Goal: Check status: Check status

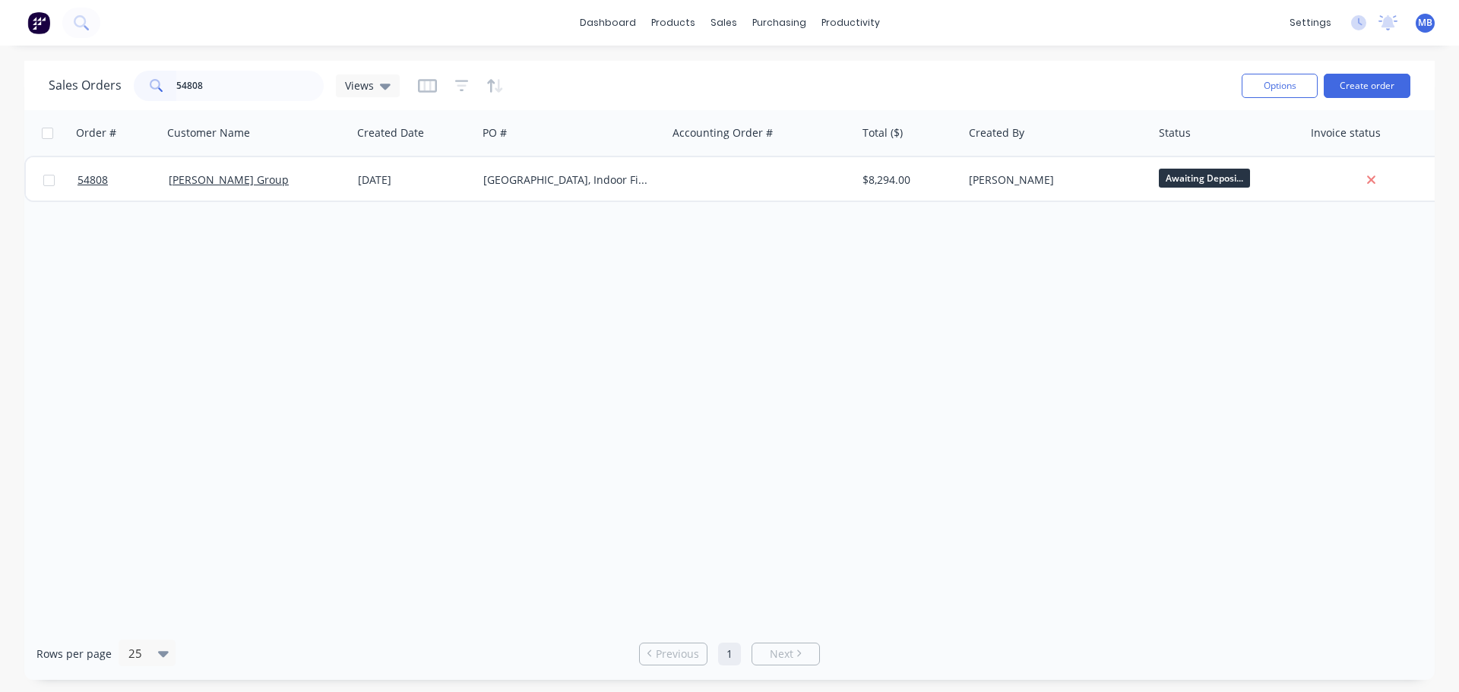
click at [92, 82] on div "Sales Orders 54808 Views" at bounding box center [224, 86] width 351 height 30
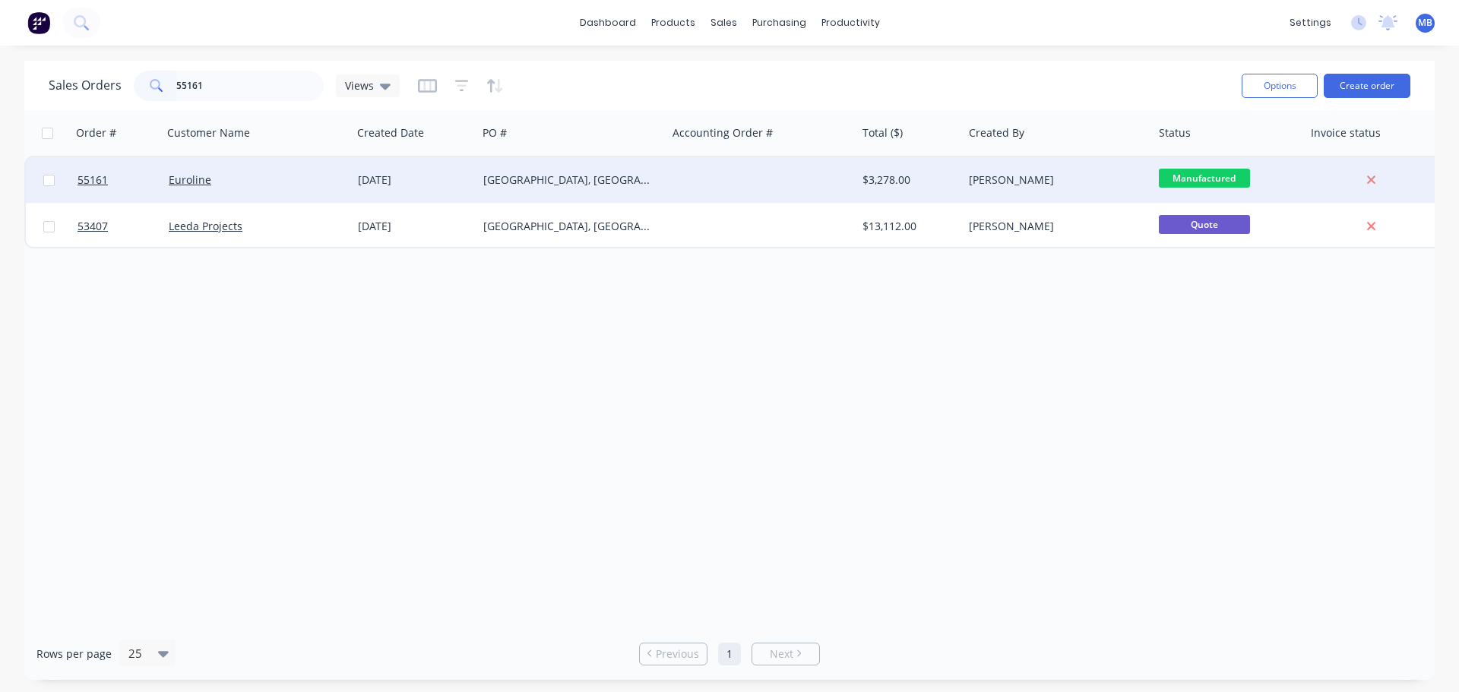
type input "55161"
click at [971, 182] on div "[PERSON_NAME]" at bounding box center [1053, 179] width 169 height 15
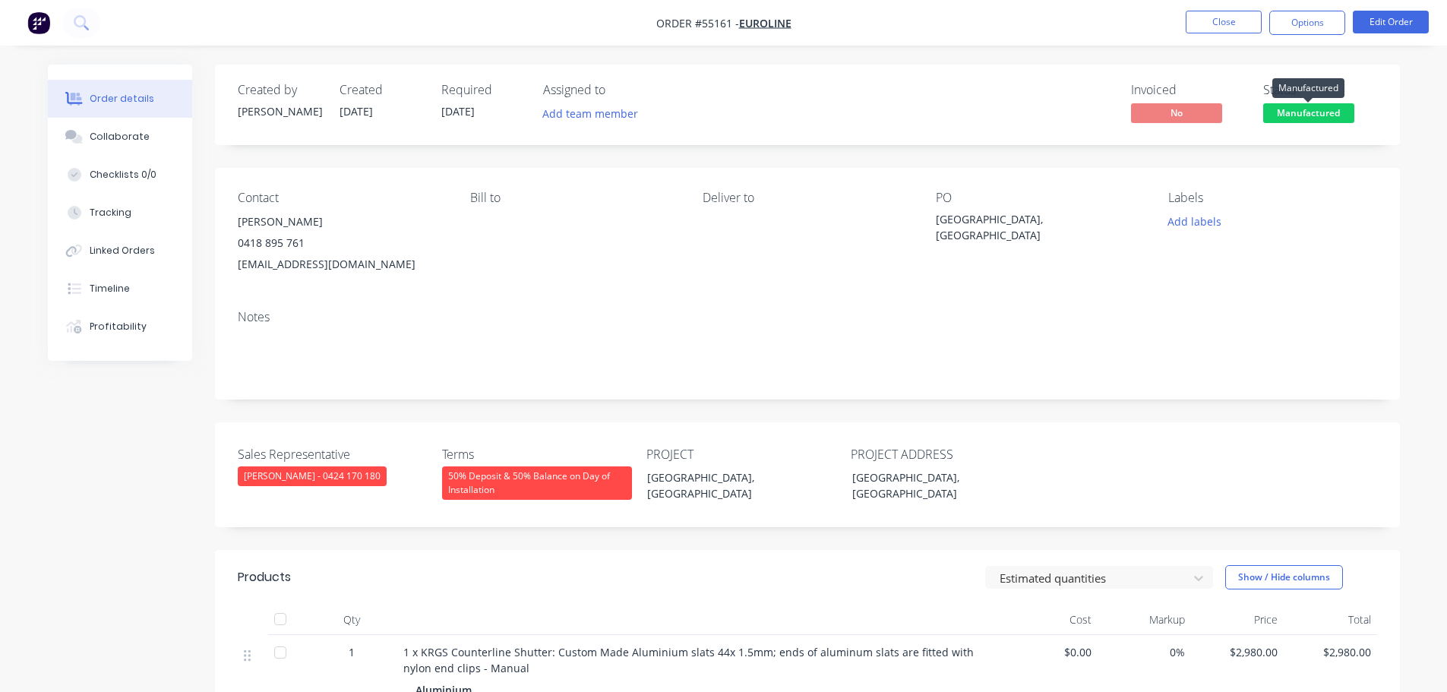
click at [1313, 110] on span "Manufactured" at bounding box center [1308, 112] width 91 height 19
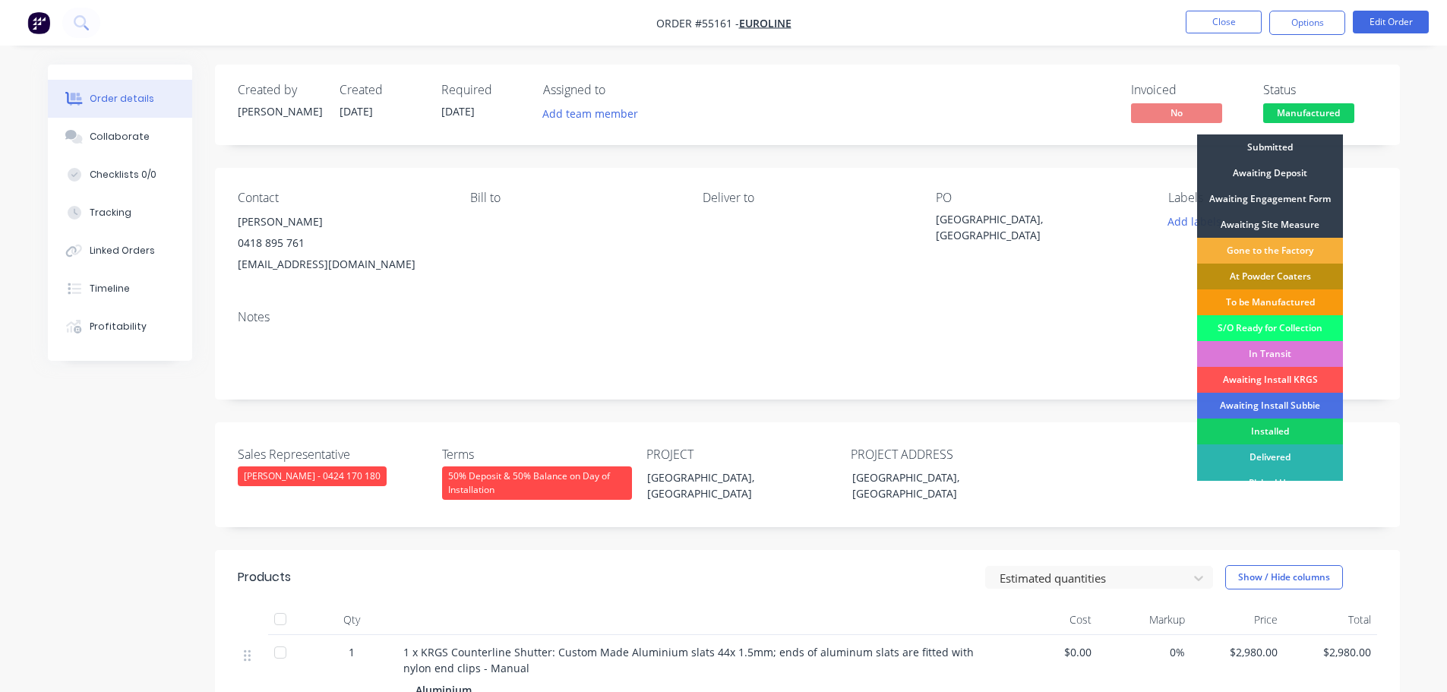
click at [1232, 427] on div "Installed" at bounding box center [1270, 432] width 146 height 26
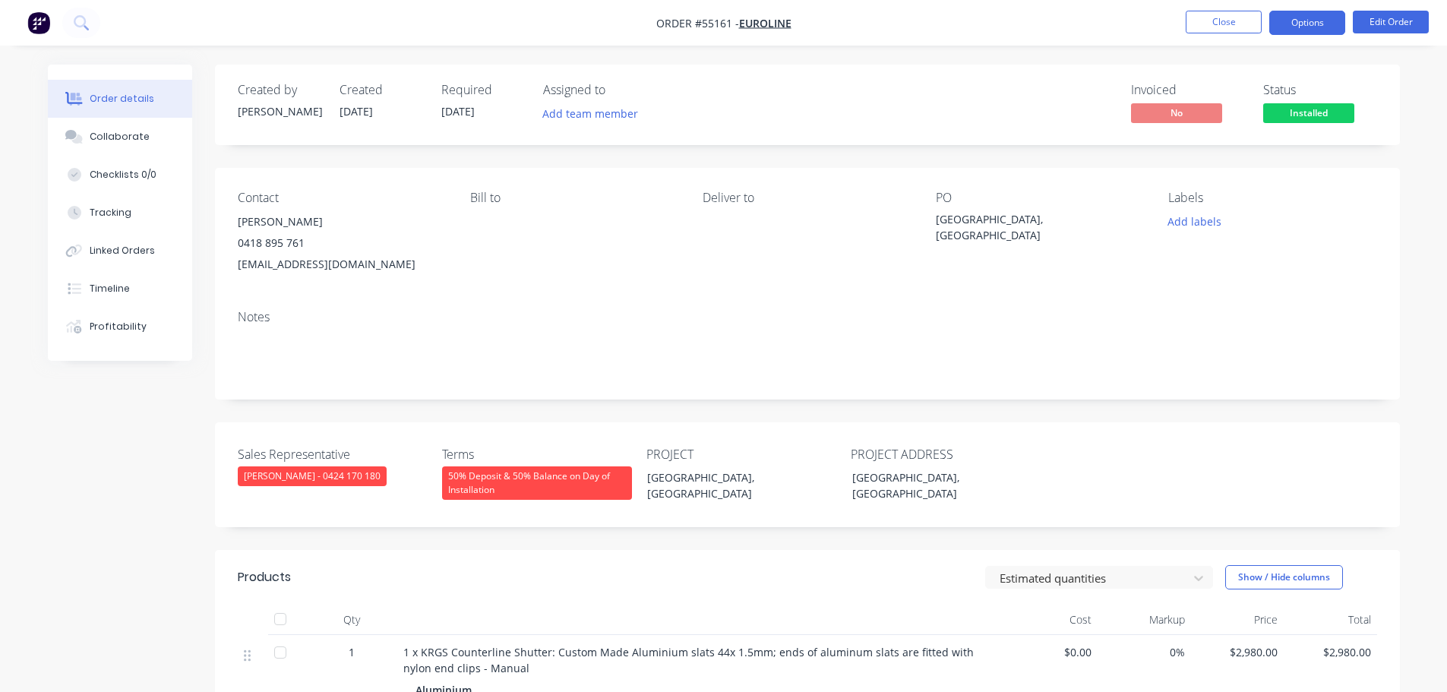
click at [1297, 28] on button "Options" at bounding box center [1307, 23] width 76 height 24
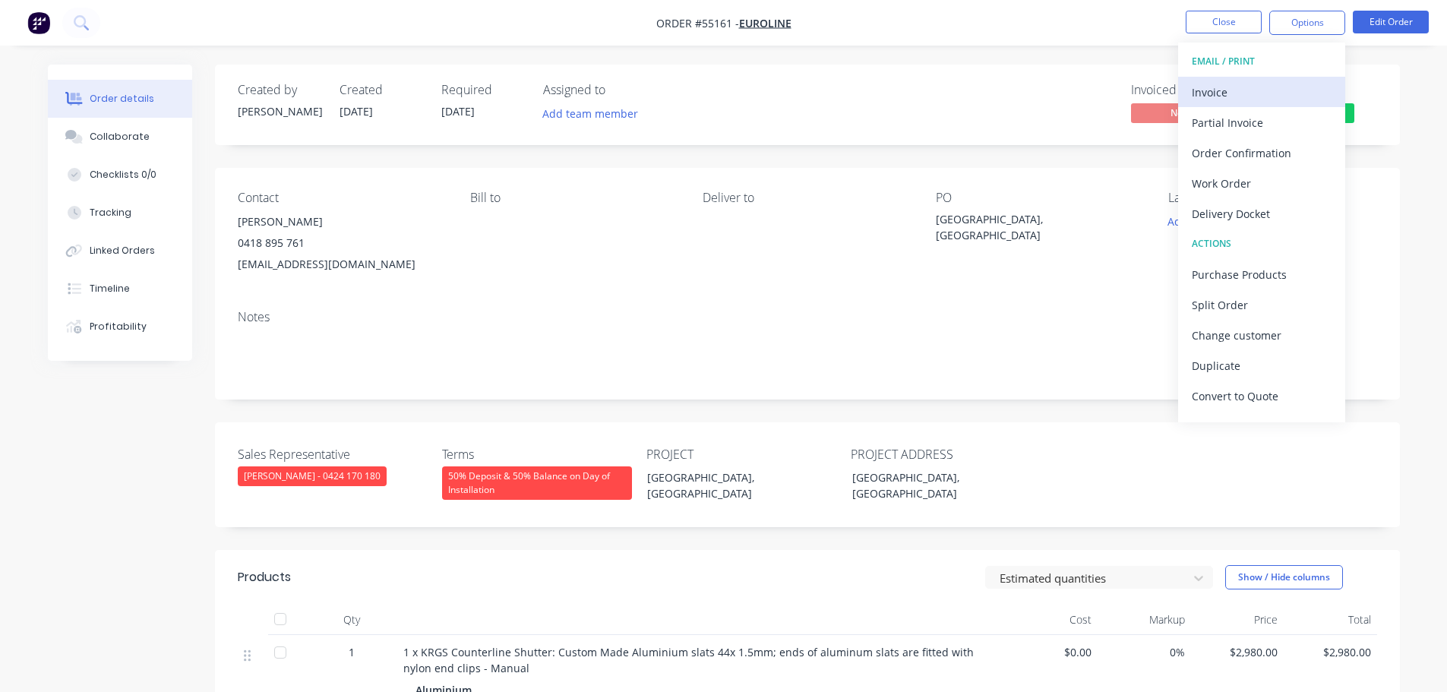
click at [1215, 96] on div "Invoice" at bounding box center [1262, 92] width 140 height 22
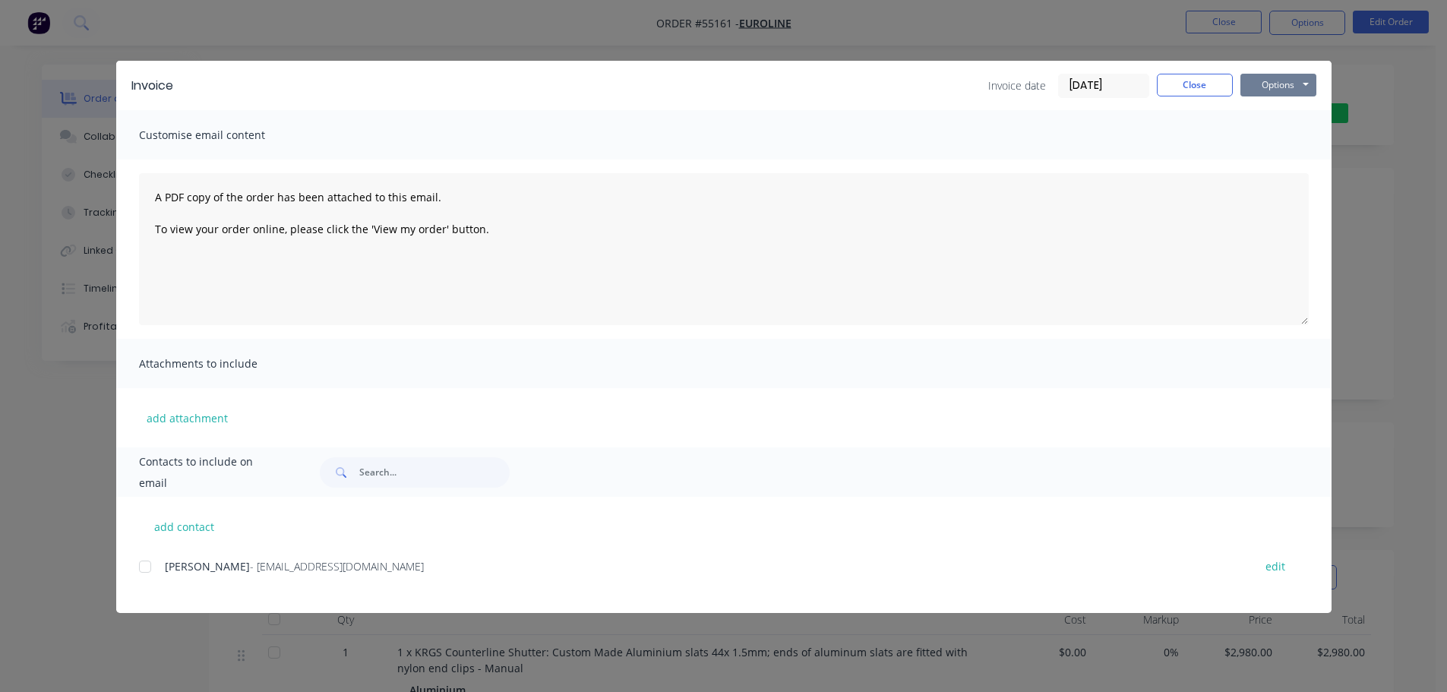
click at [1280, 81] on button "Options" at bounding box center [1279, 85] width 76 height 23
click at [1258, 134] on button "Print" at bounding box center [1289, 137] width 97 height 25
click at [1198, 84] on button "Close" at bounding box center [1195, 85] width 76 height 23
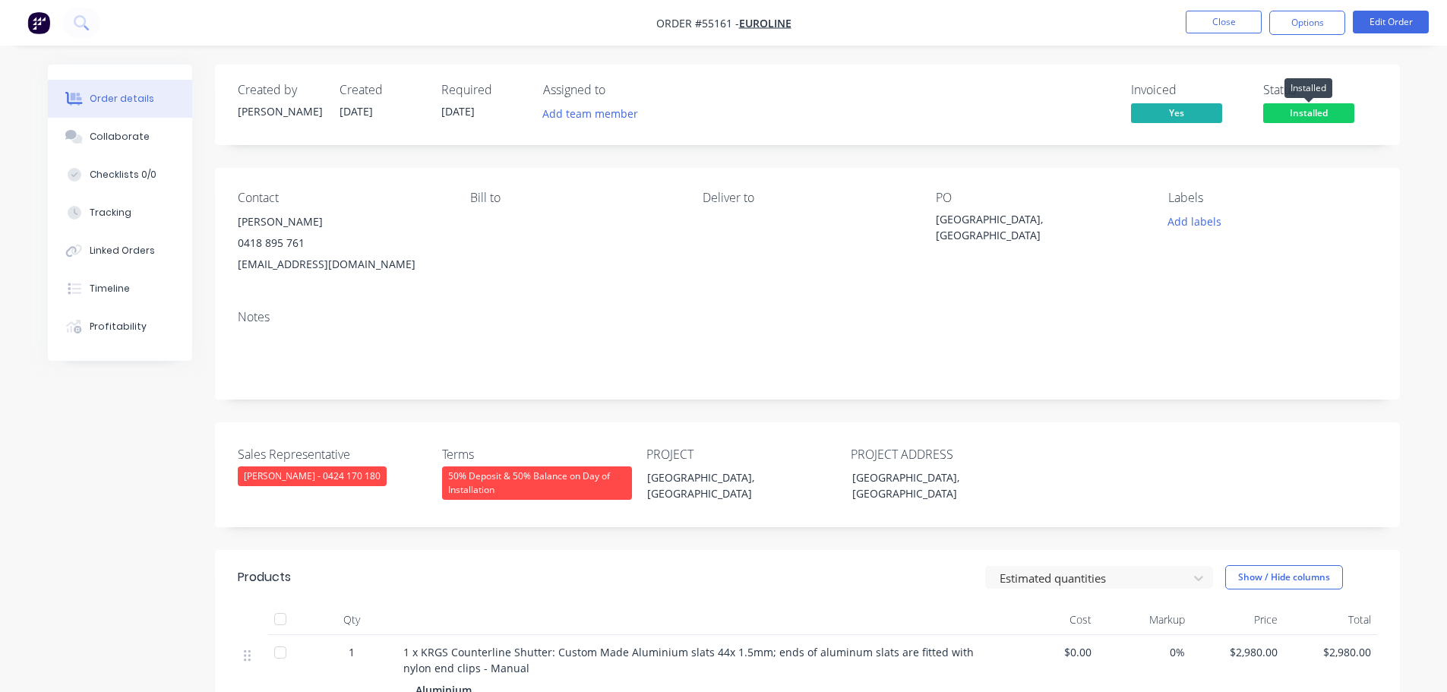
click at [1287, 114] on span "Installed" at bounding box center [1308, 112] width 91 height 19
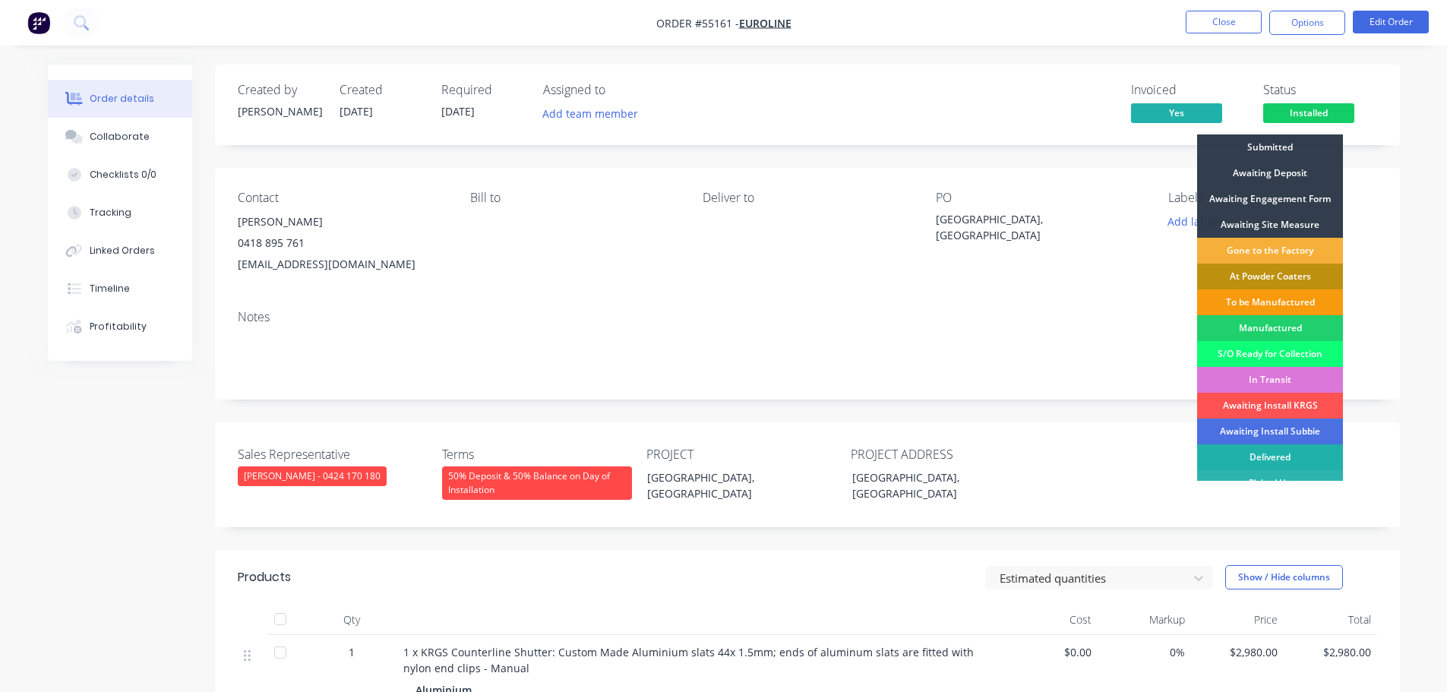
click at [1264, 457] on div "Delivered" at bounding box center [1270, 457] width 146 height 26
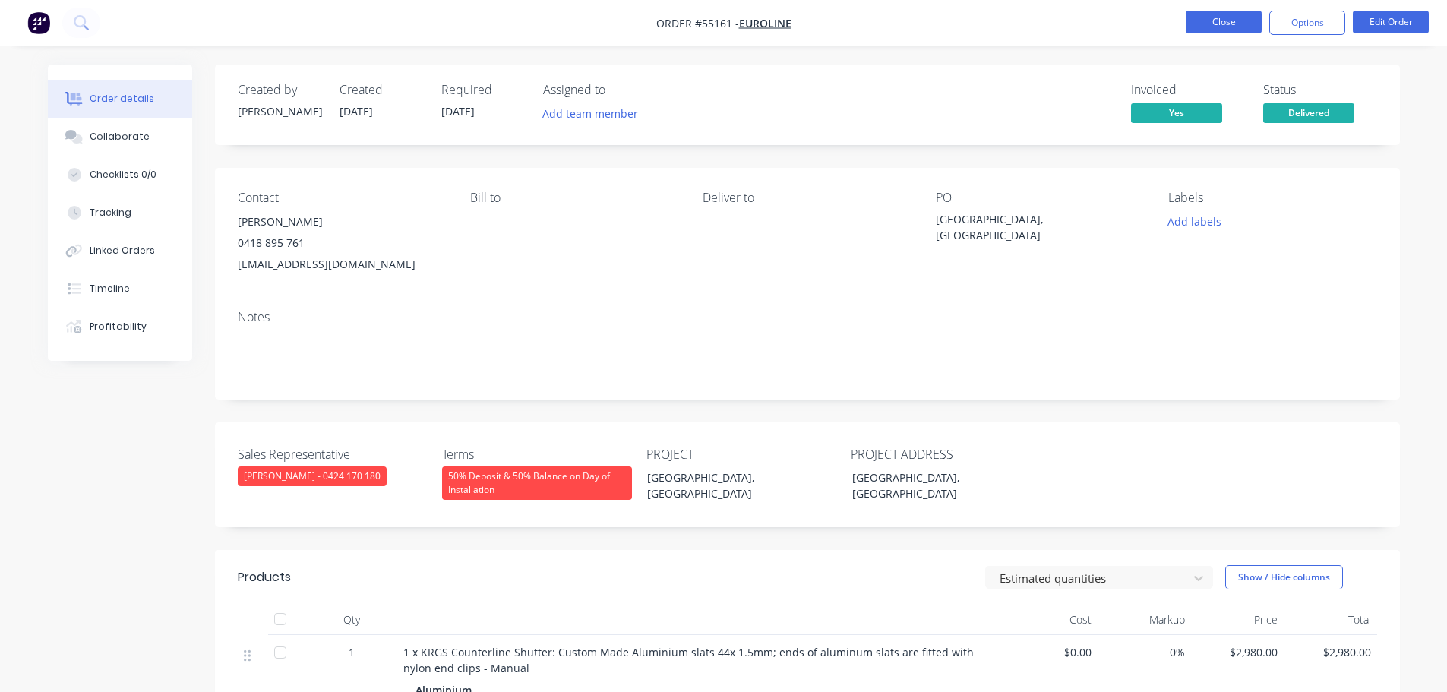
click at [1203, 23] on button "Close" at bounding box center [1224, 22] width 76 height 23
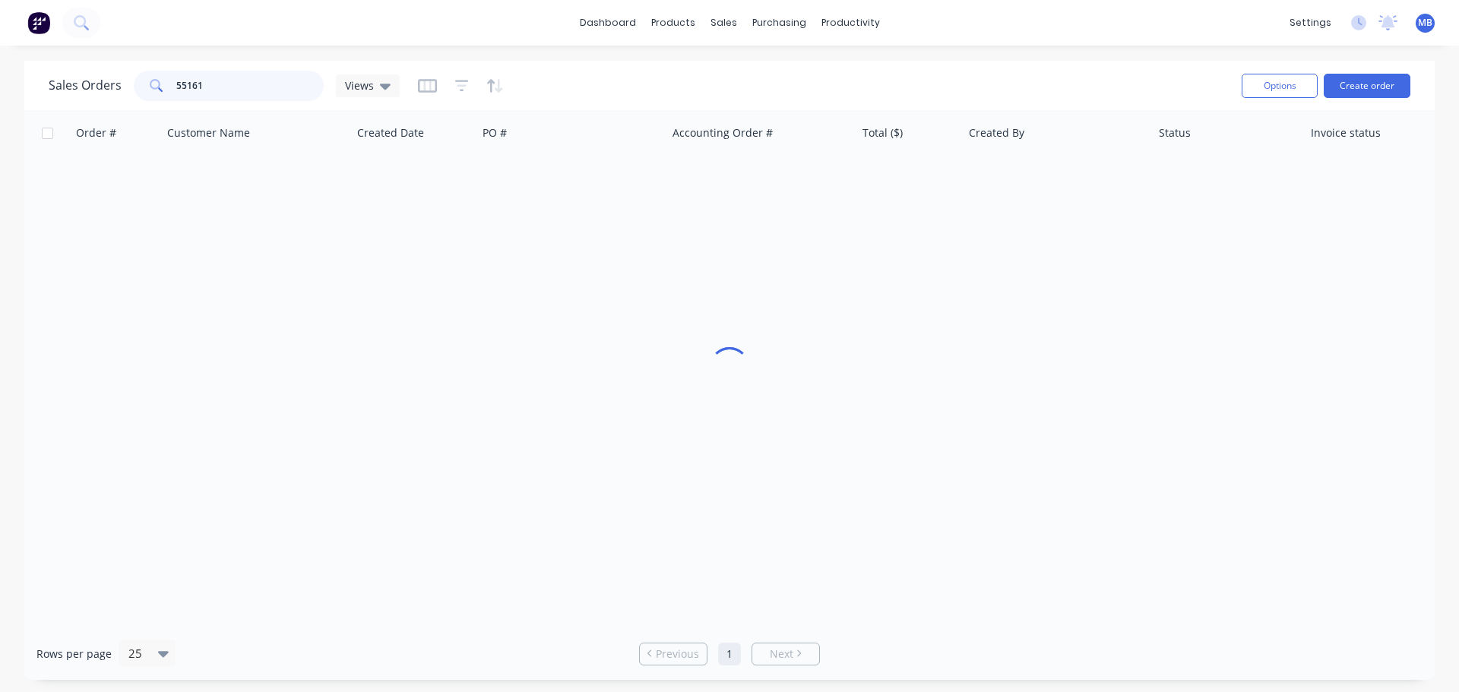
drag, startPoint x: 207, startPoint y: 85, endPoint x: 0, endPoint y: 42, distance: 211.9
click at [0, 68] on div "Sales Orders 55161 Views Options Create order Order # Customer Name Created Dat…" at bounding box center [729, 370] width 1459 height 619
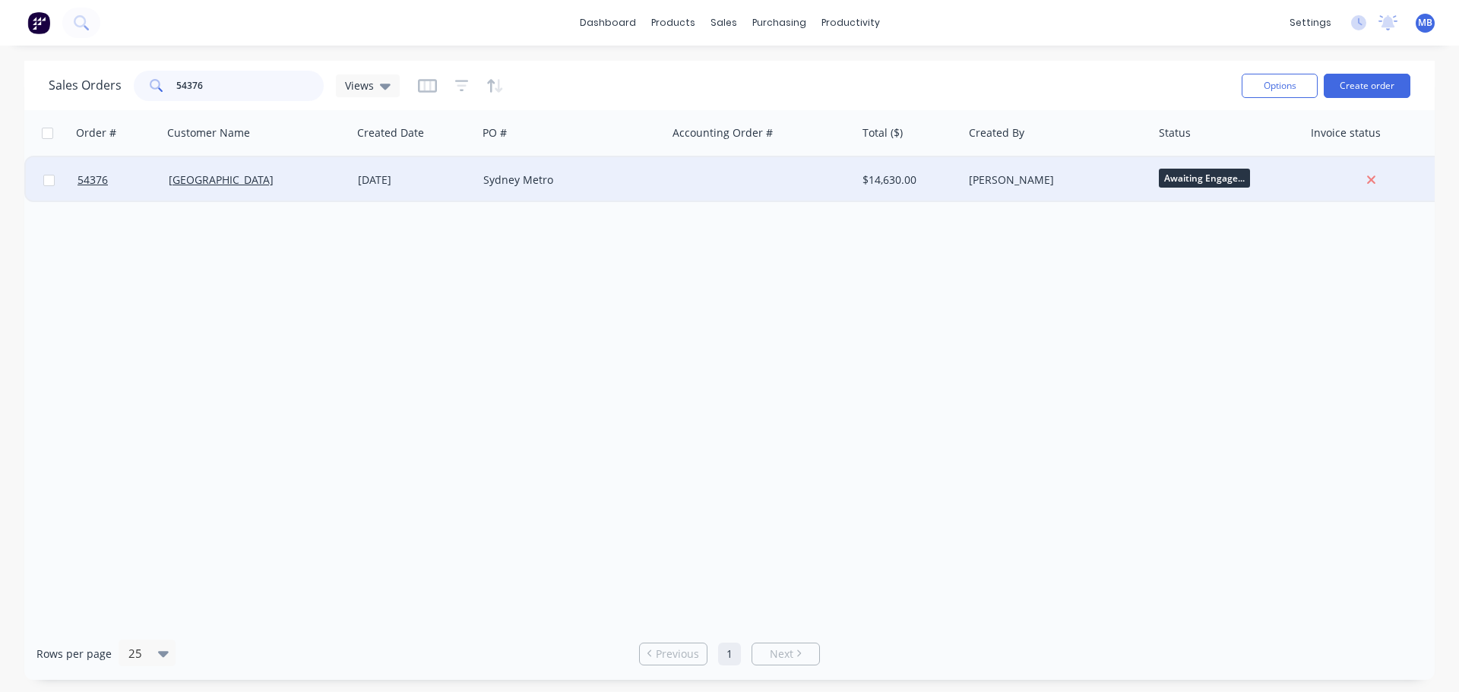
type input "54376"
click at [970, 175] on div "[PERSON_NAME]" at bounding box center [1053, 179] width 169 height 15
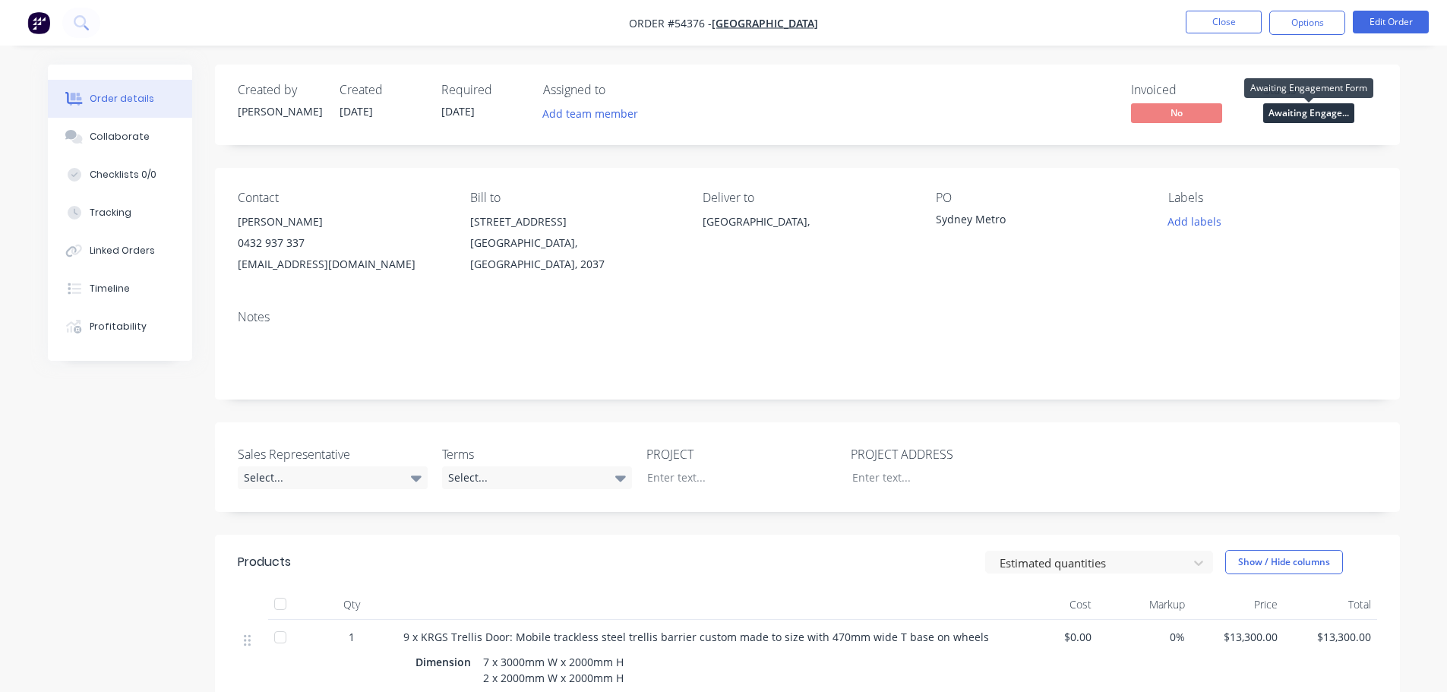
click at [1276, 115] on span "Awaiting Engage..." at bounding box center [1308, 112] width 91 height 19
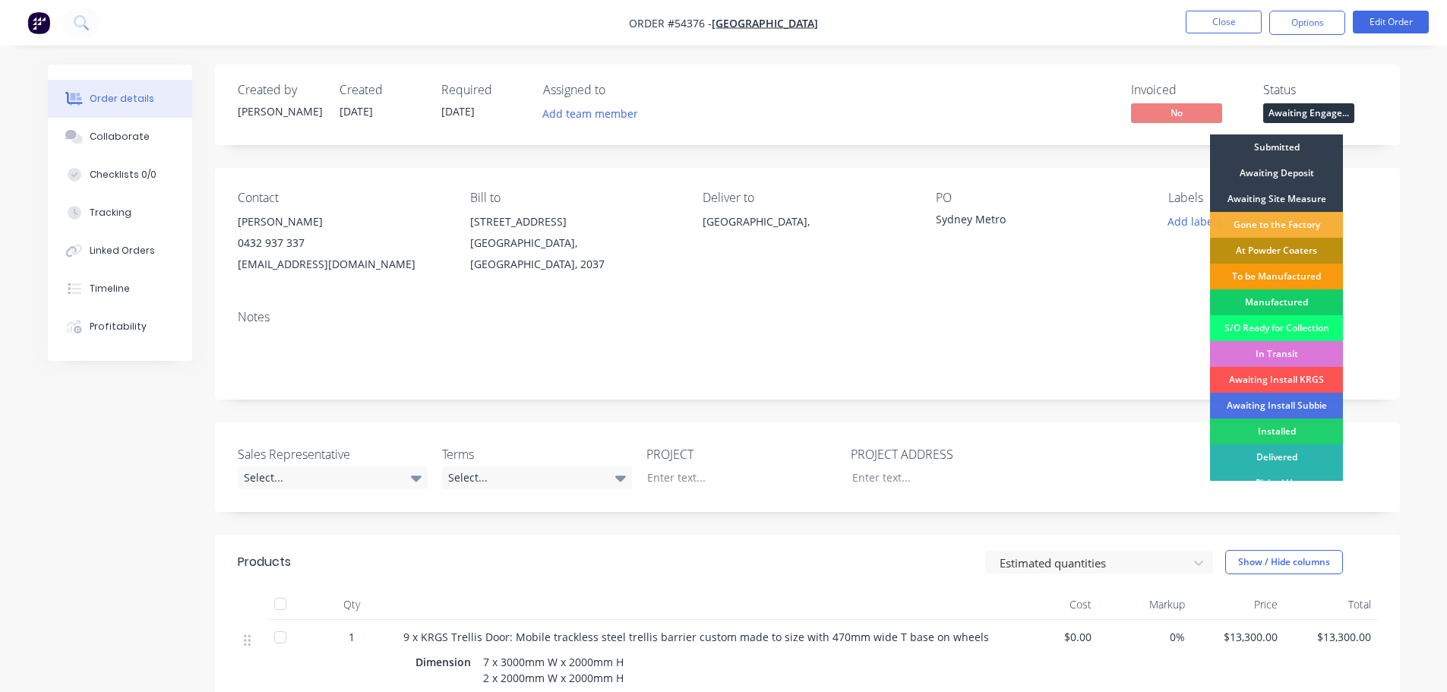
click at [1249, 301] on div "Manufactured" at bounding box center [1276, 302] width 133 height 26
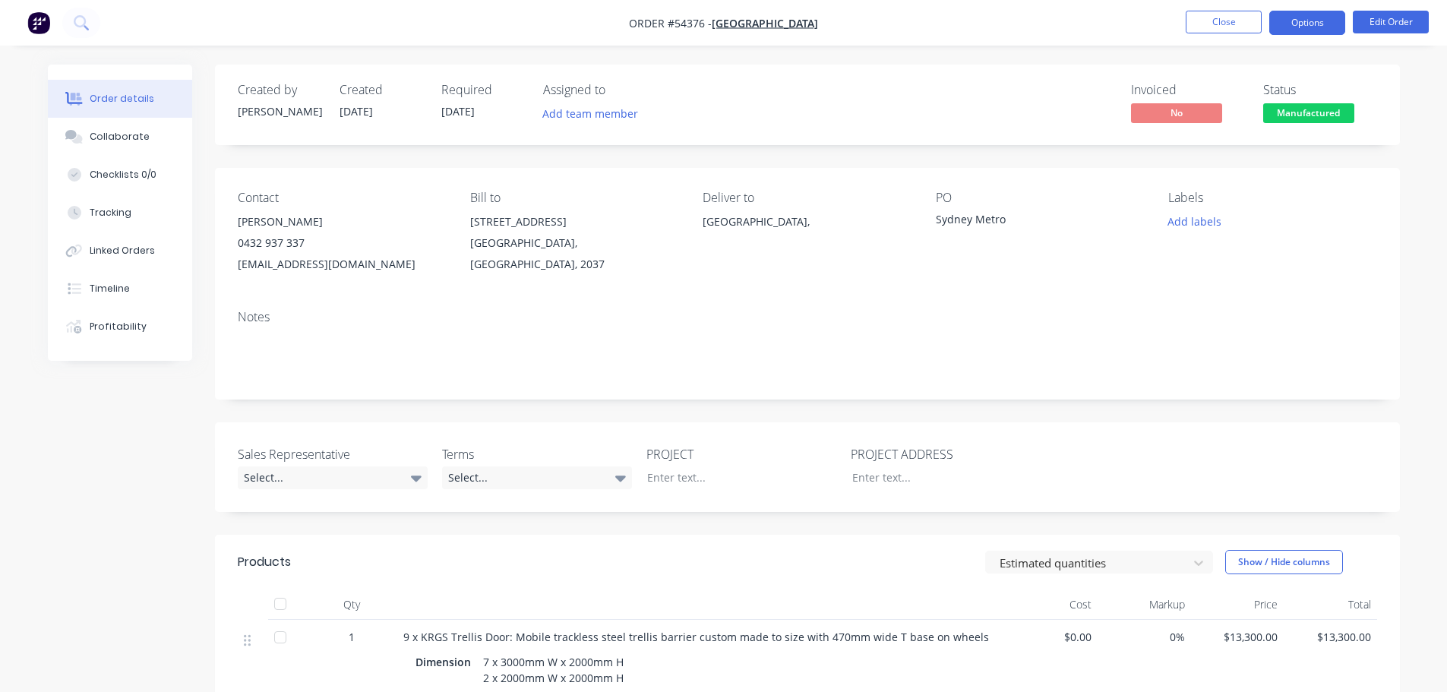
click at [1302, 27] on button "Options" at bounding box center [1307, 23] width 76 height 24
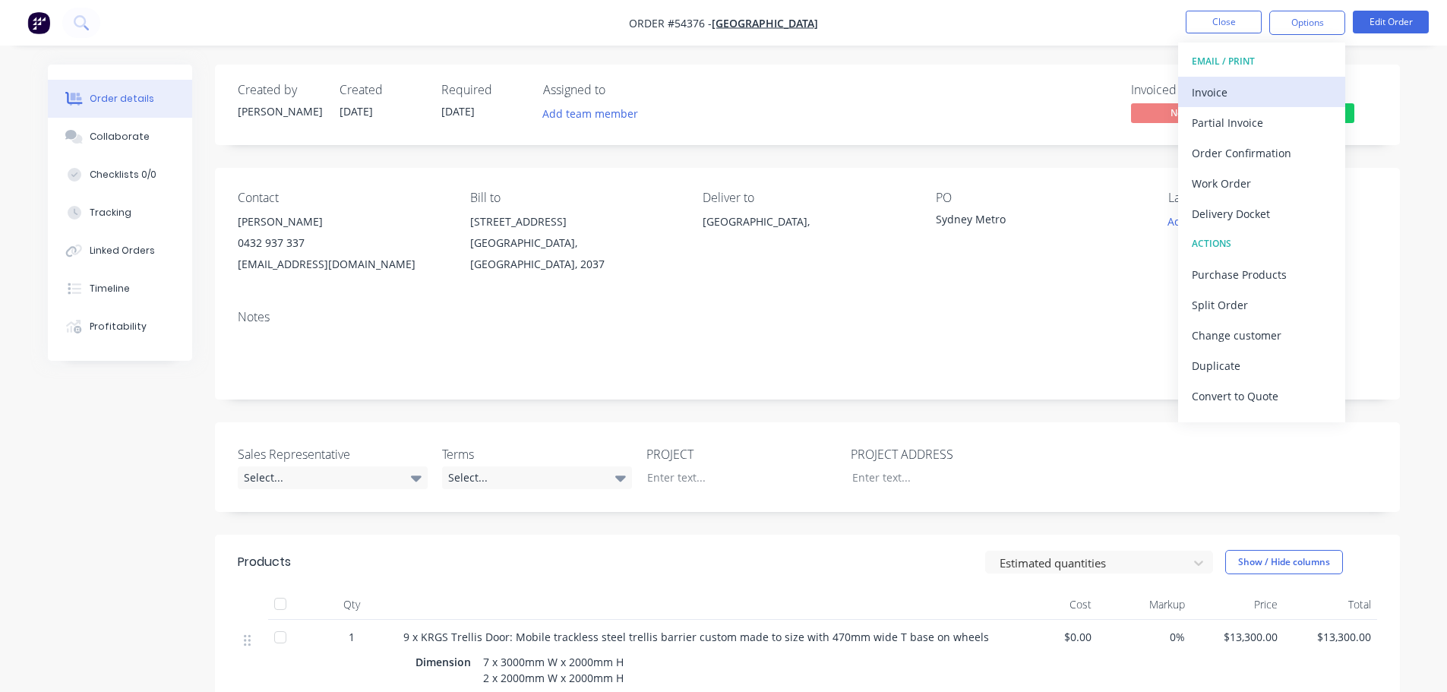
click at [1215, 92] on div "Invoice" at bounding box center [1262, 92] width 140 height 22
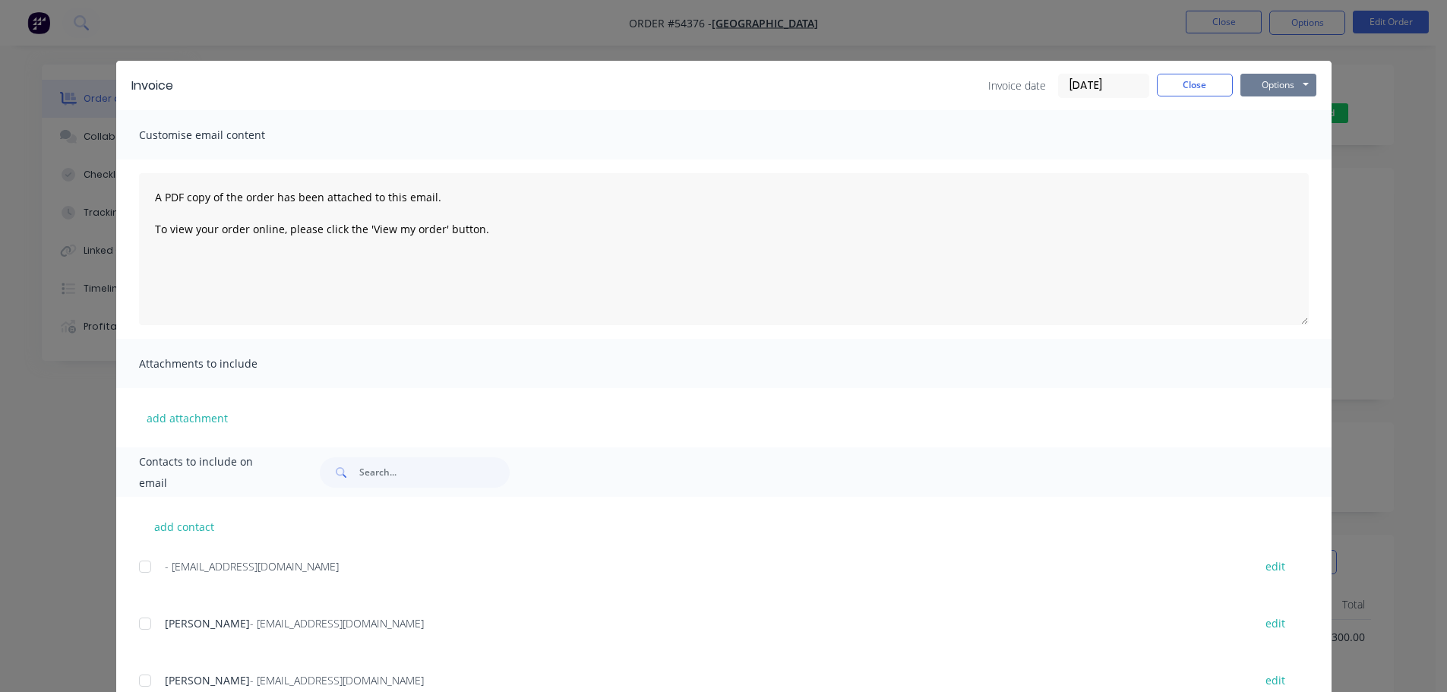
click at [1255, 83] on button "Options" at bounding box center [1279, 85] width 76 height 23
click at [1243, 138] on button "Print" at bounding box center [1289, 137] width 97 height 25
click at [1192, 87] on button "Close" at bounding box center [1195, 85] width 76 height 23
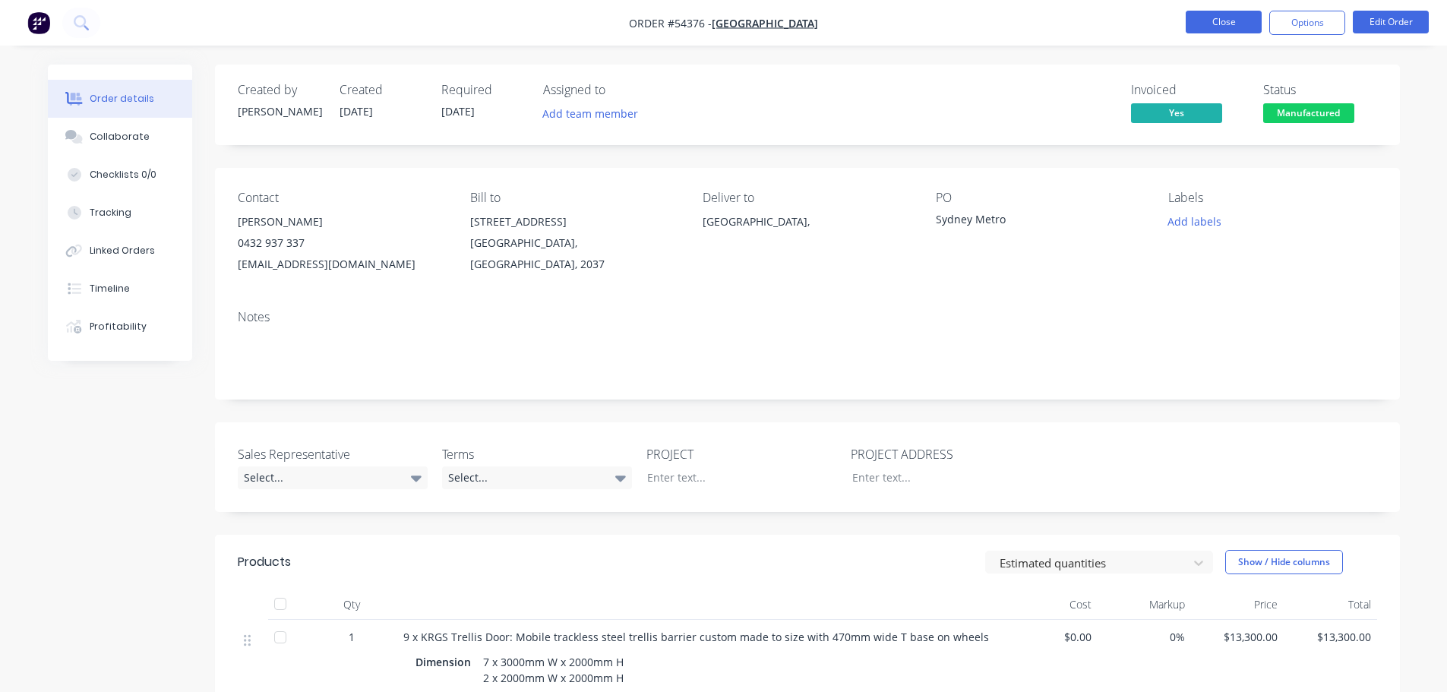
click at [1227, 21] on button "Close" at bounding box center [1224, 22] width 76 height 23
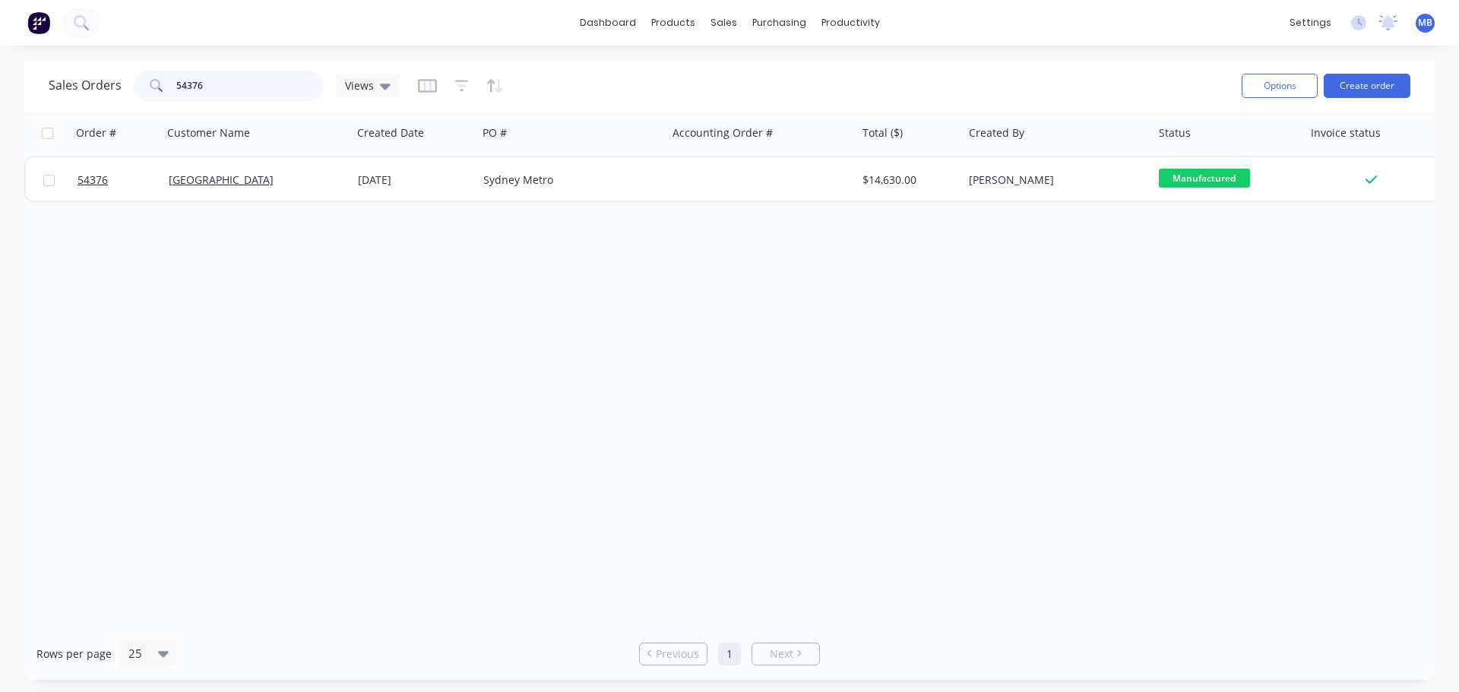
drag, startPoint x: 220, startPoint y: 93, endPoint x: 0, endPoint y: 76, distance: 220.2
click at [33, 84] on div "Sales Orders 54376 Views Options Create order" at bounding box center [729, 85] width 1410 height 49
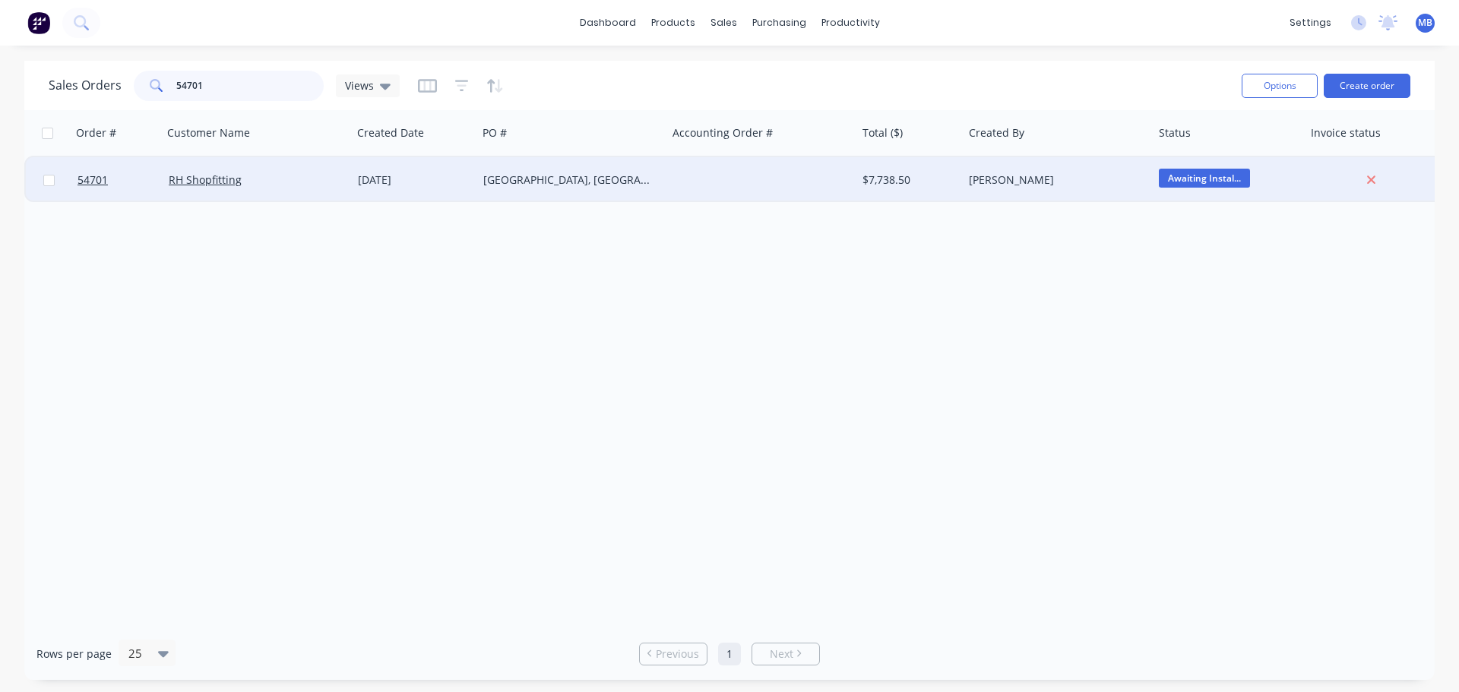
type input "54701"
click at [1042, 182] on div "[PERSON_NAME]" at bounding box center [1053, 179] width 169 height 15
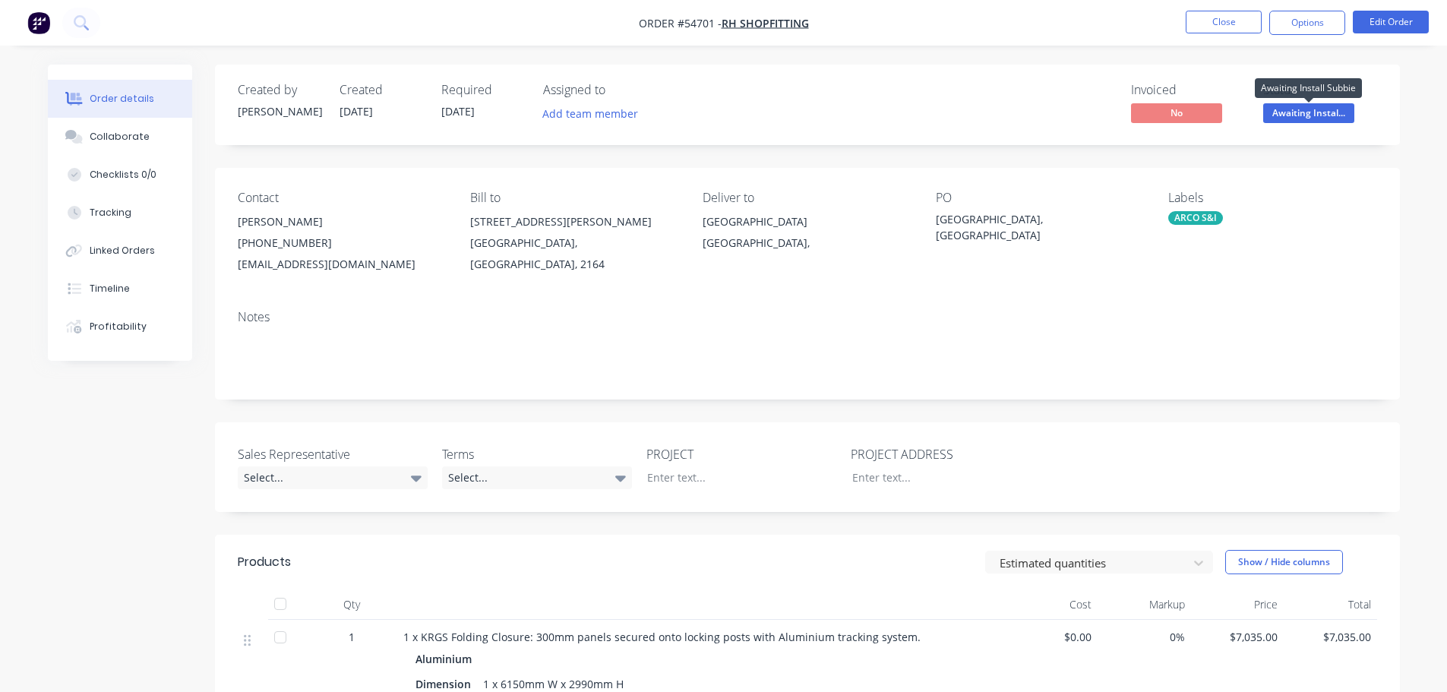
click at [1296, 119] on span "Awaiting Instal..." at bounding box center [1308, 112] width 91 height 19
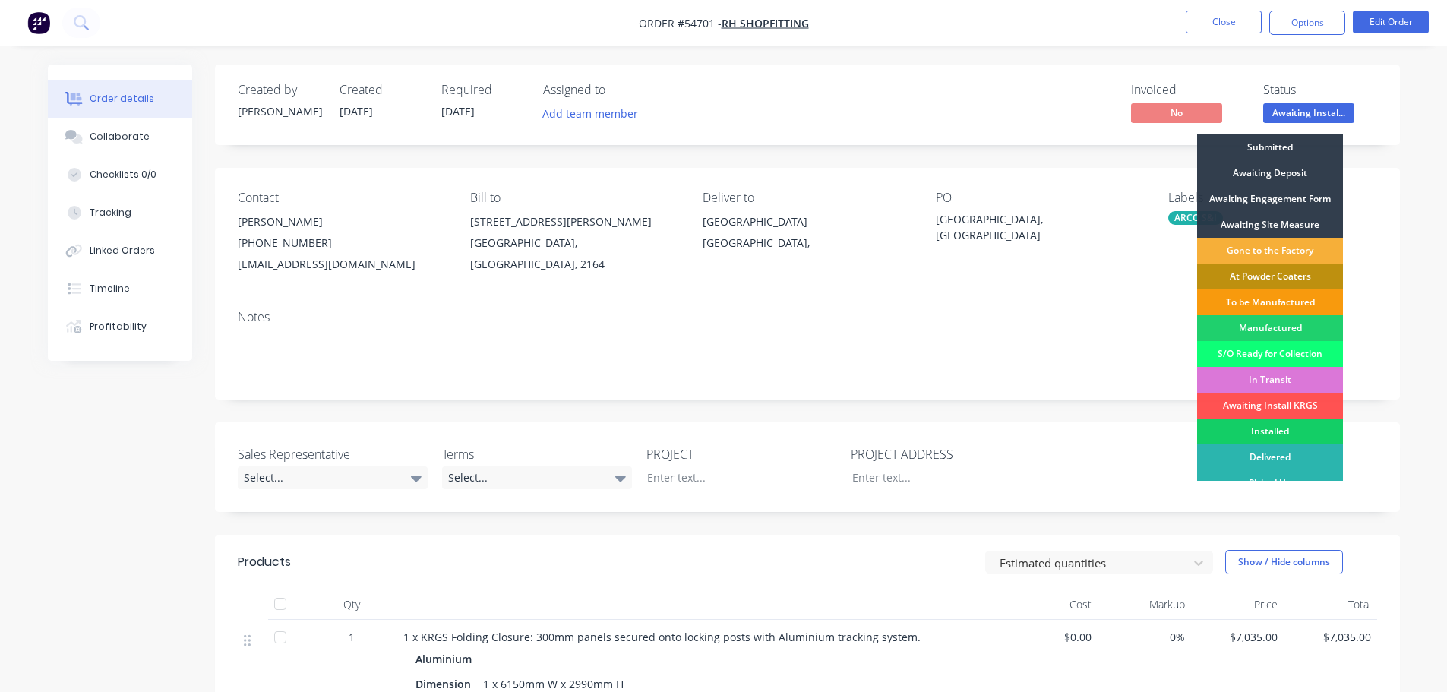
click at [1247, 428] on div "Installed" at bounding box center [1270, 432] width 146 height 26
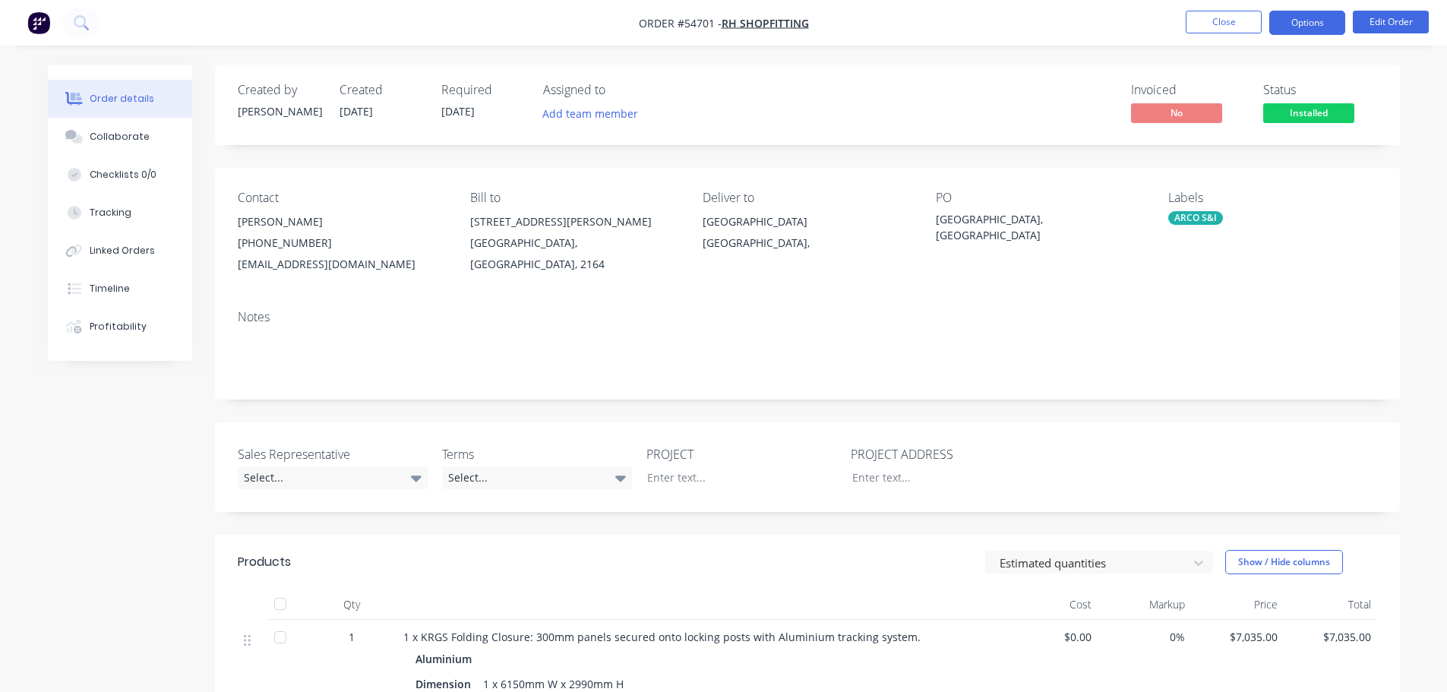
click at [1301, 24] on button "Options" at bounding box center [1307, 23] width 76 height 24
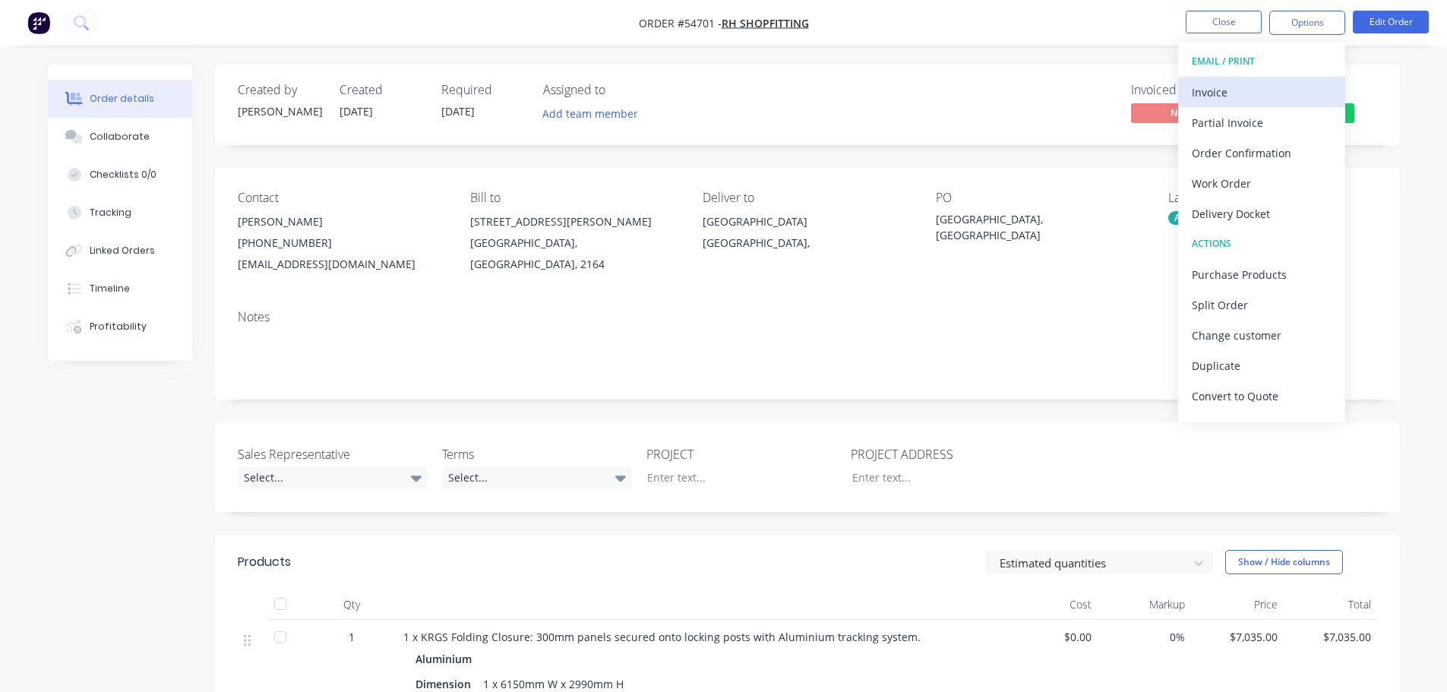
click at [1200, 93] on div "Invoice" at bounding box center [1262, 92] width 140 height 22
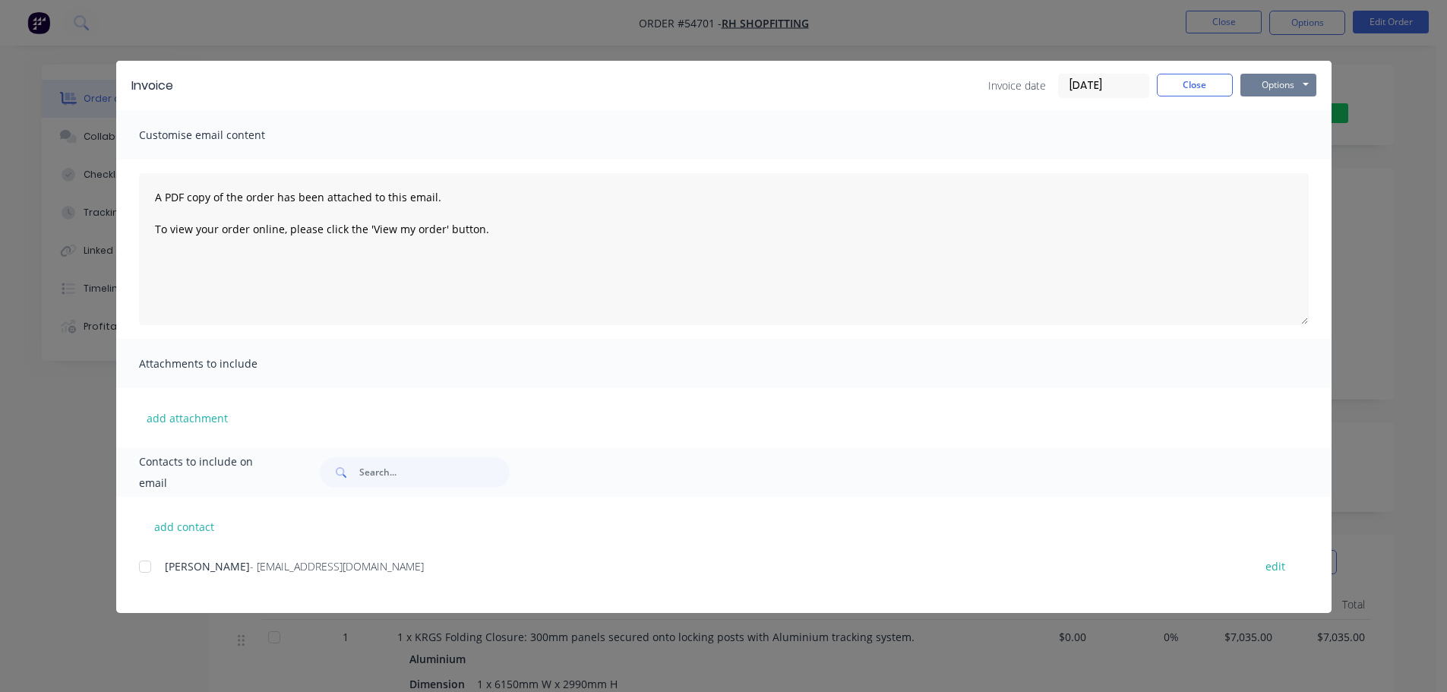
click at [1261, 80] on button "Options" at bounding box center [1279, 85] width 76 height 23
click at [1250, 134] on button "Print" at bounding box center [1289, 137] width 97 height 25
click at [1181, 84] on button "Close" at bounding box center [1195, 85] width 76 height 23
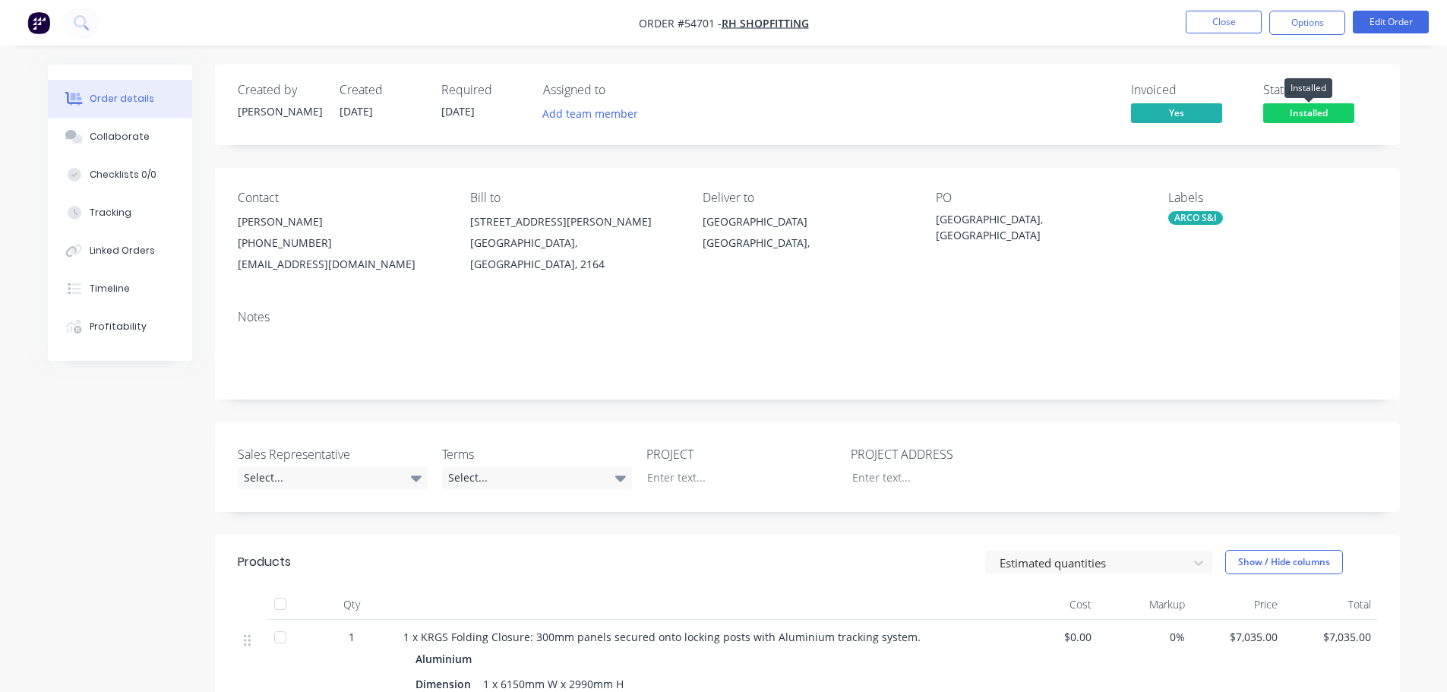
click at [1286, 115] on span "Installed" at bounding box center [1308, 112] width 91 height 19
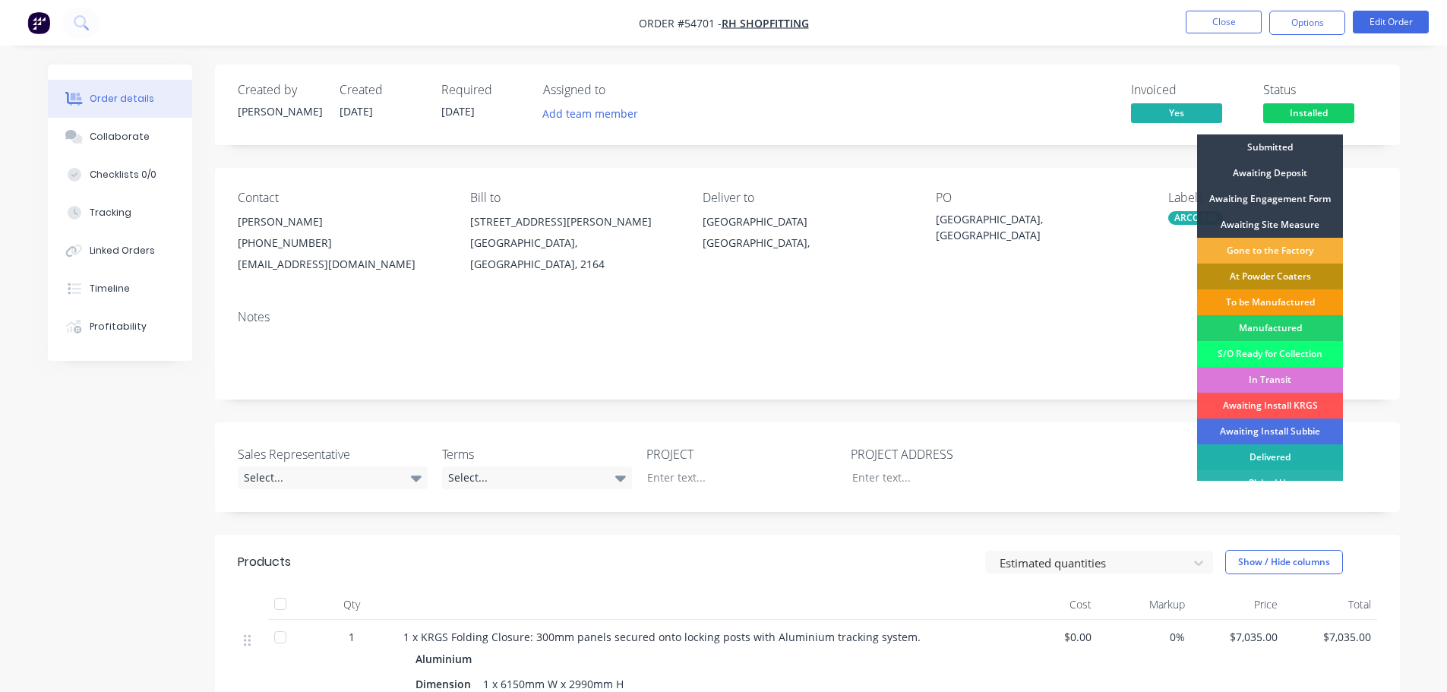
click at [1265, 447] on div "Delivered" at bounding box center [1270, 457] width 146 height 26
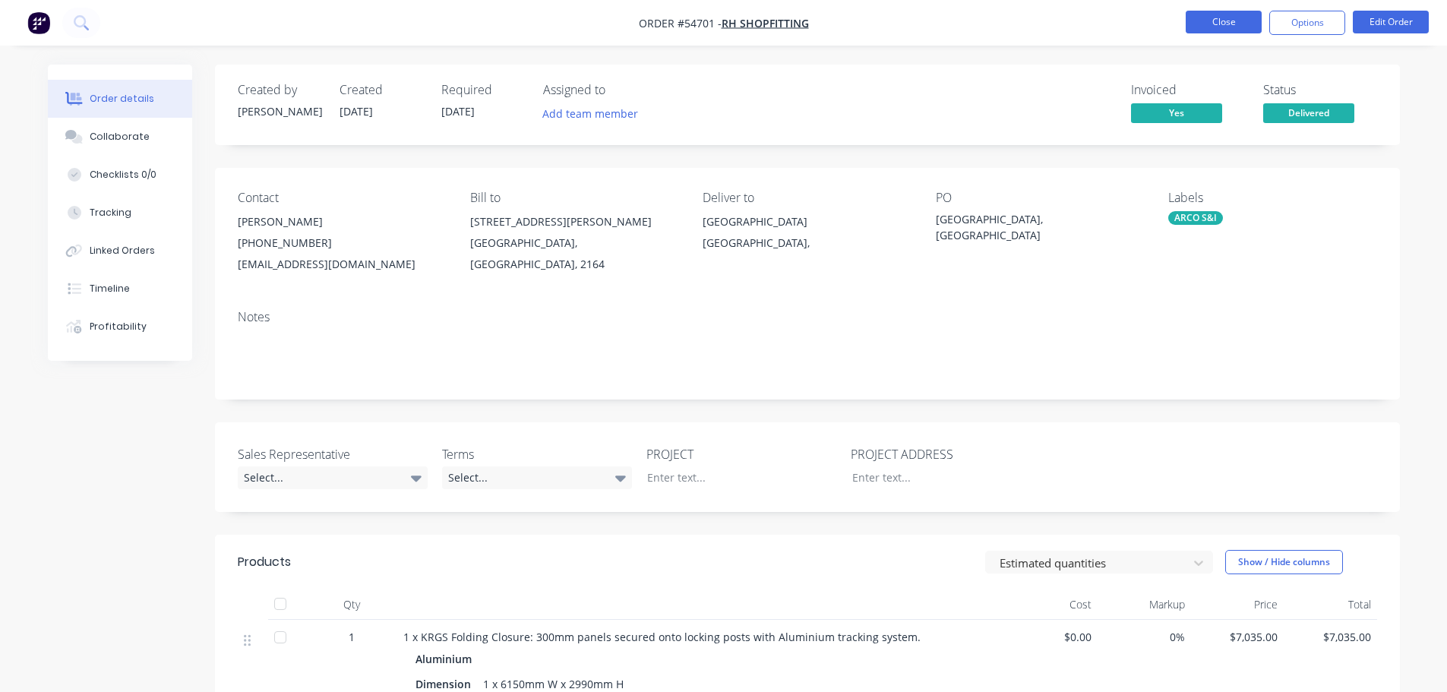
click at [1213, 25] on button "Close" at bounding box center [1224, 22] width 76 height 23
